Goal: Task Accomplishment & Management: Complete application form

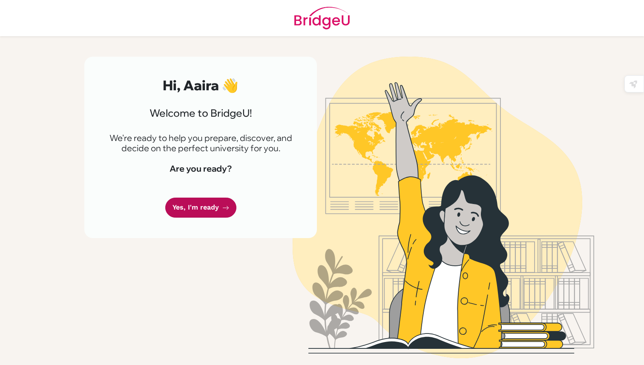
click at [222, 204] on icon at bounding box center [225, 207] width 7 height 7
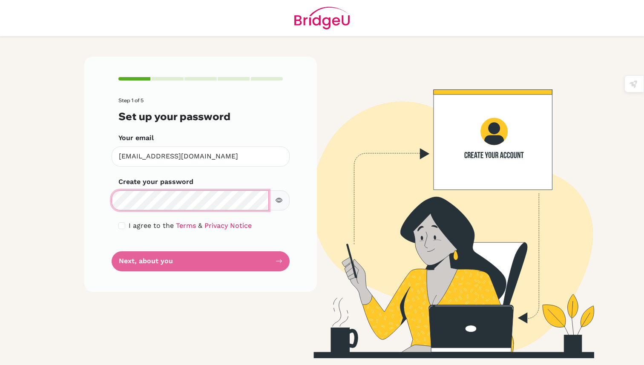
click at [109, 202] on div "Step 1 of 5 Set up your password Your email aairal.student@mlsi.in Invalid emai…" at bounding box center [200, 174] width 232 height 235
click at [221, 184] on div "Create your password Make sure it's at least 6 characters" at bounding box center [200, 194] width 164 height 34
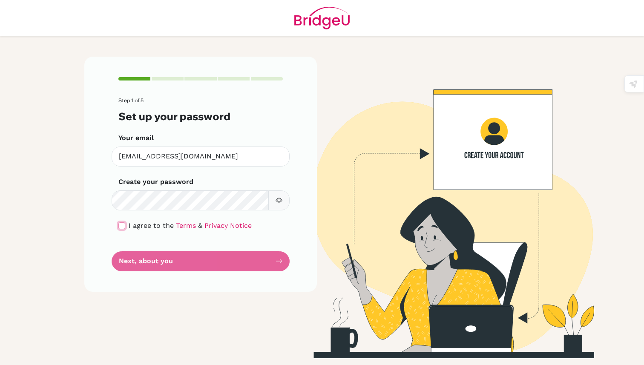
drag, startPoint x: 124, startPoint y: 225, endPoint x: 116, endPoint y: 224, distance: 8.2
click at [122, 224] on input "checkbox" at bounding box center [121, 225] width 7 height 7
checkbox input "true"
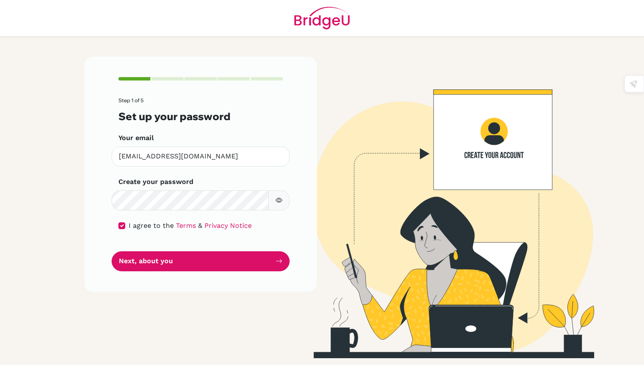
click at [279, 192] on button "button" at bounding box center [278, 200] width 21 height 20
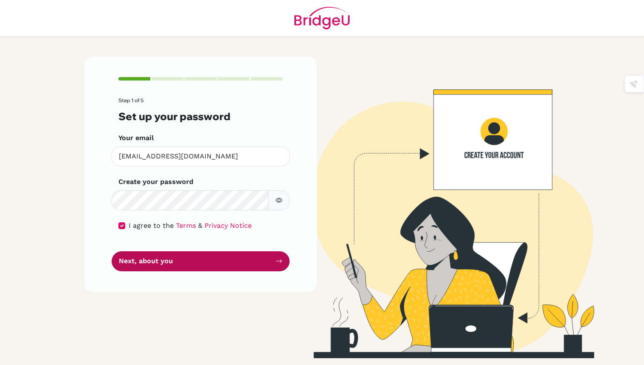
click at [200, 262] on button "Next, about you" at bounding box center [201, 261] width 178 height 20
